Goal: Task Accomplishment & Management: Use online tool/utility

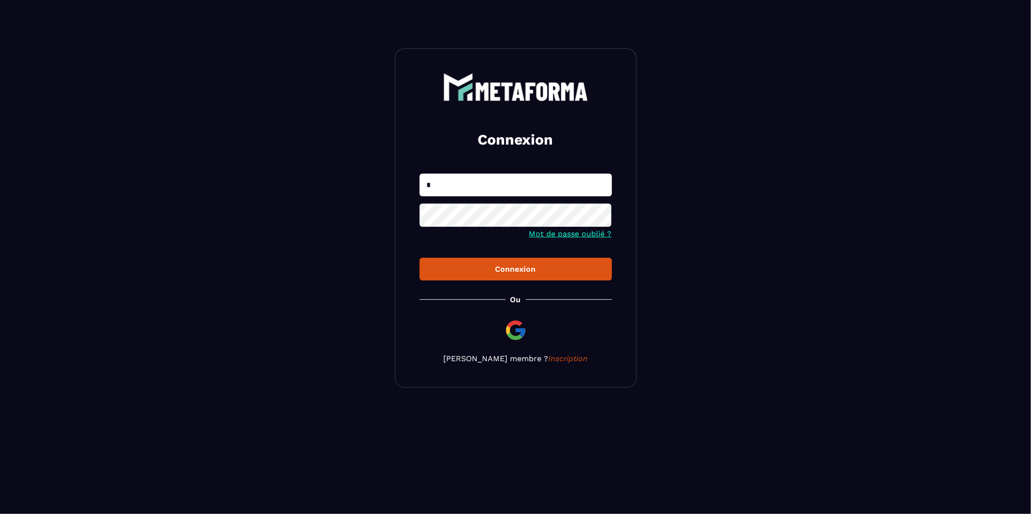
click at [445, 183] on input "*" at bounding box center [516, 185] width 192 height 23
type input "**********"
click at [496, 275] on button "Connexion" at bounding box center [516, 269] width 192 height 23
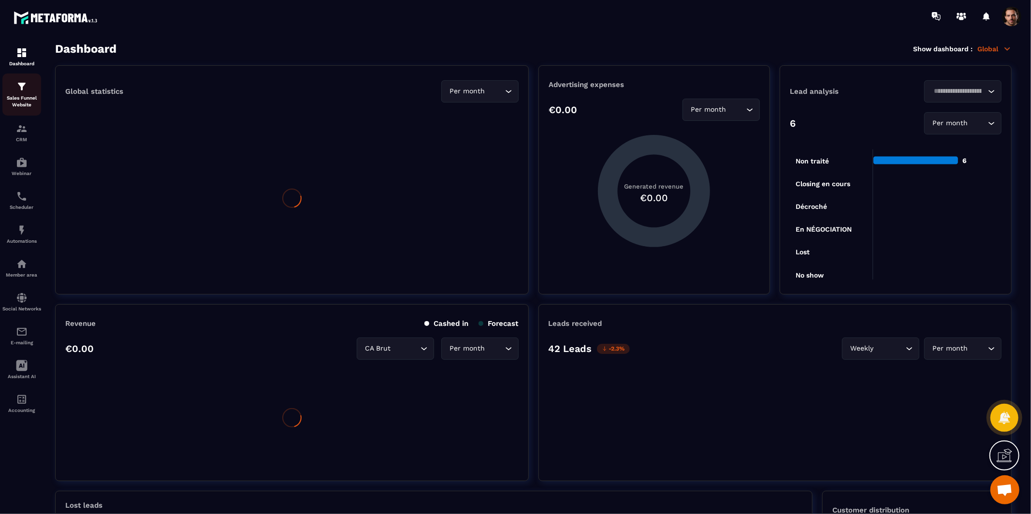
drag, startPoint x: 16, startPoint y: 95, endPoint x: 22, endPoint y: 93, distance: 6.6
click at [16, 95] on p "Sales Funnel Website" at bounding box center [21, 102] width 39 height 14
click at [22, 93] on div "Sales Funnel Website" at bounding box center [21, 95] width 39 height 28
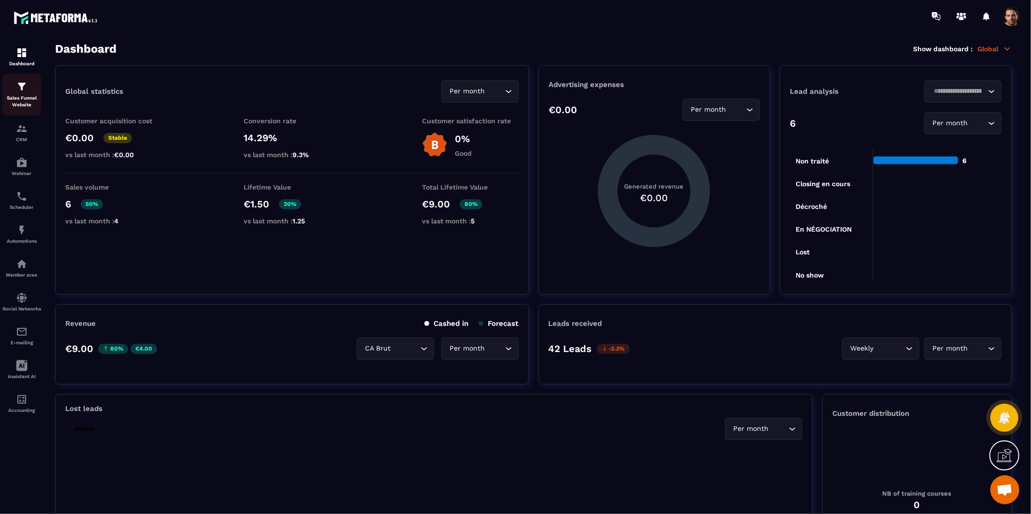
click at [22, 93] on div "Sales Funnel Website" at bounding box center [21, 95] width 39 height 28
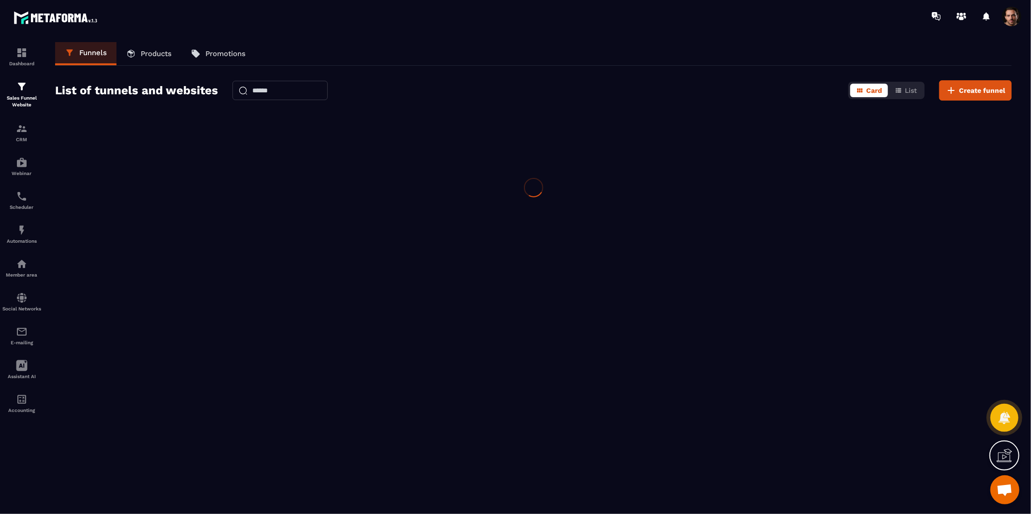
click at [22, 93] on div "Sales Funnel Website" at bounding box center [21, 95] width 39 height 28
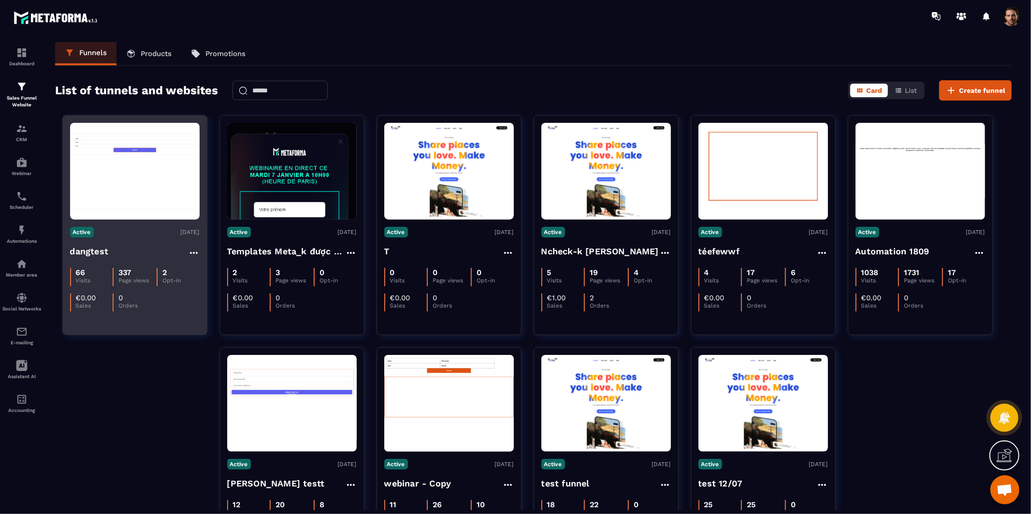
click at [151, 169] on img at bounding box center [135, 171] width 130 height 76
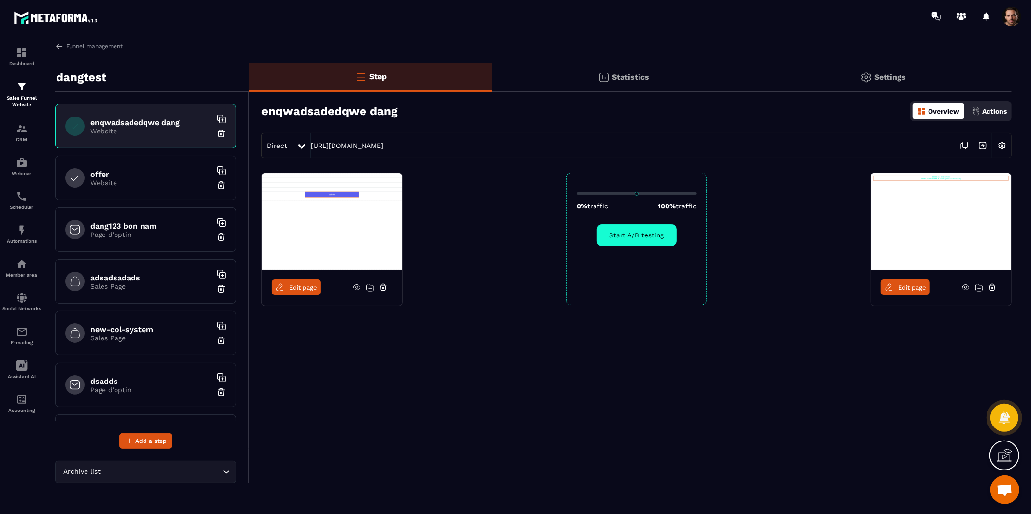
click at [173, 181] on p "Website" at bounding box center [150, 183] width 121 height 8
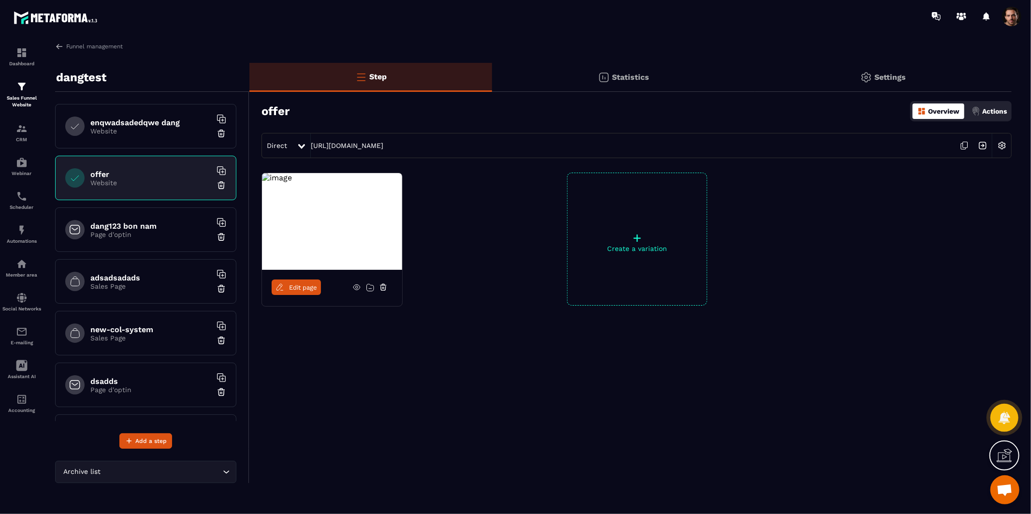
click at [980, 147] on img at bounding box center [983, 145] width 18 height 18
click at [156, 124] on h6 "enqwadsadedqwe dang" at bounding box center [150, 122] width 121 height 9
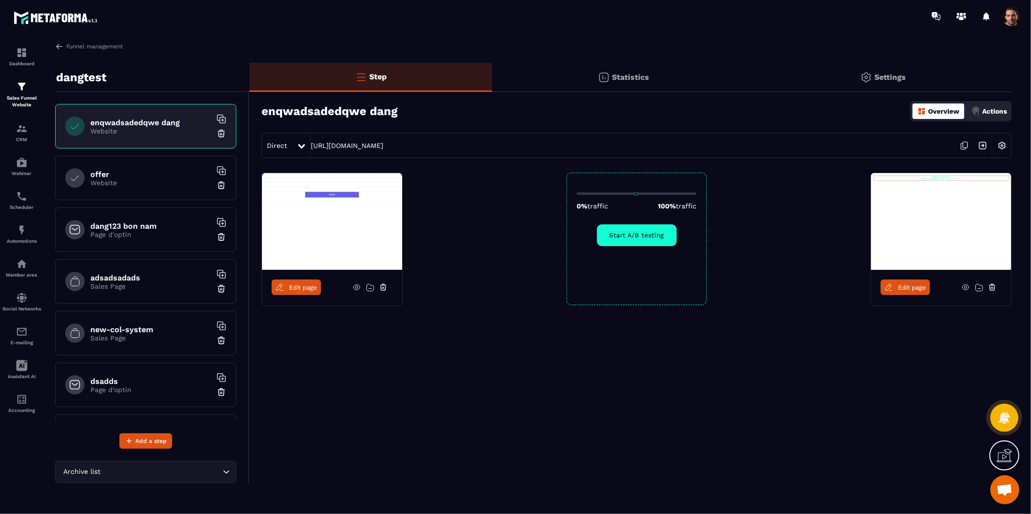
click at [310, 289] on span "Edit page" at bounding box center [303, 287] width 28 height 7
